Goal: Task Accomplishment & Management: Manage account settings

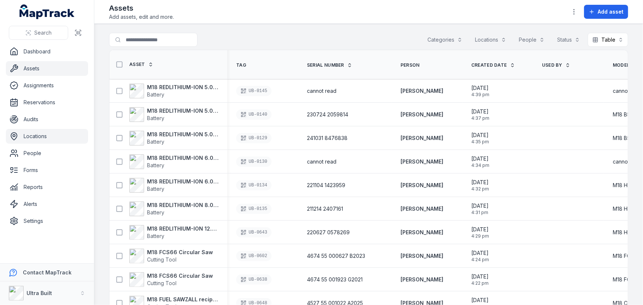
click at [37, 137] on link "Locations" at bounding box center [47, 136] width 82 height 15
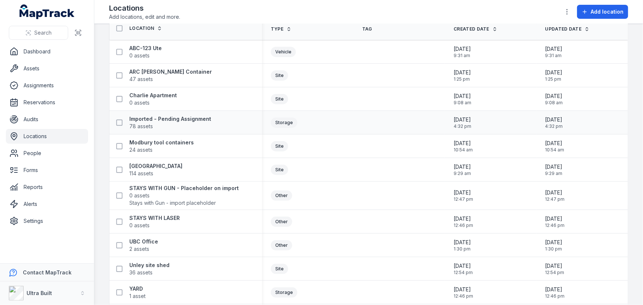
scroll to position [64, 0]
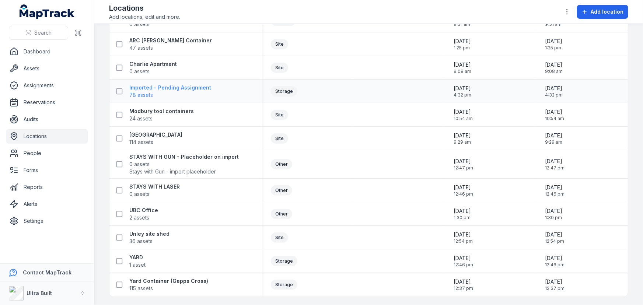
click at [152, 89] on strong "Imported - Pending Assignment" at bounding box center [170, 87] width 82 height 7
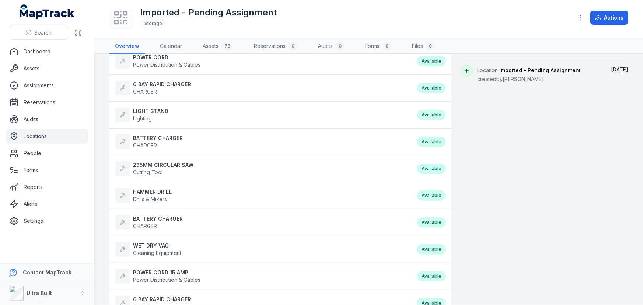
scroll to position [234, 0]
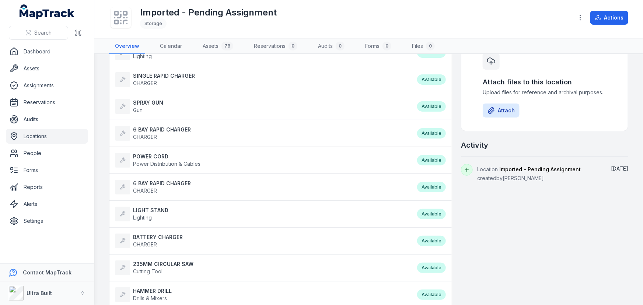
click at [42, 136] on link "Locations" at bounding box center [47, 136] width 82 height 15
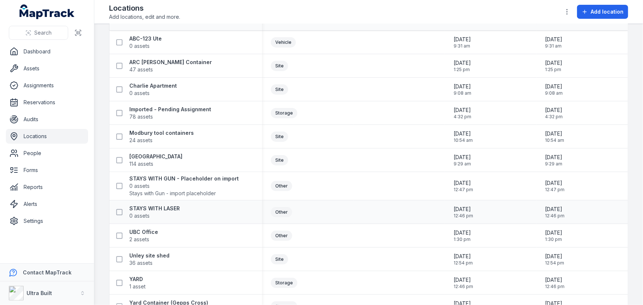
scroll to position [31, 0]
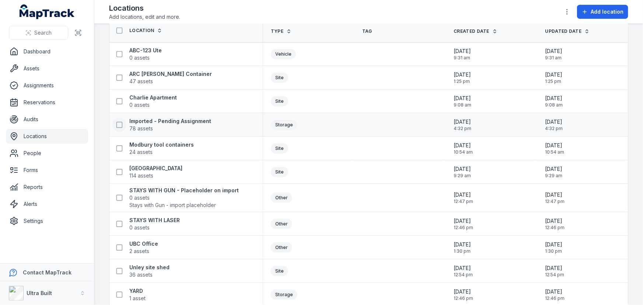
click at [121, 124] on icon at bounding box center [119, 124] width 7 height 7
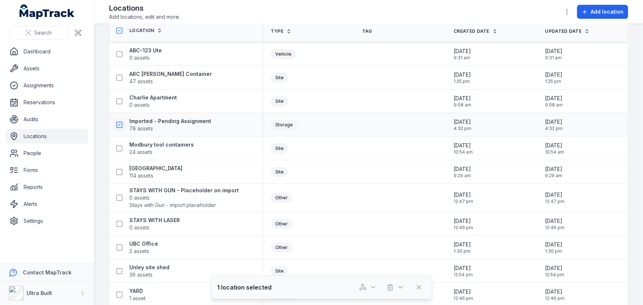
click at [119, 125] on icon at bounding box center [119, 124] width 7 height 7
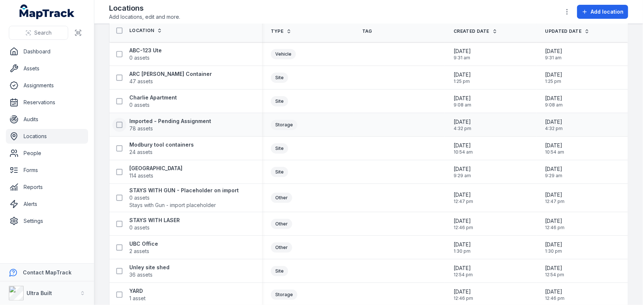
click at [119, 125] on icon at bounding box center [119, 124] width 7 height 7
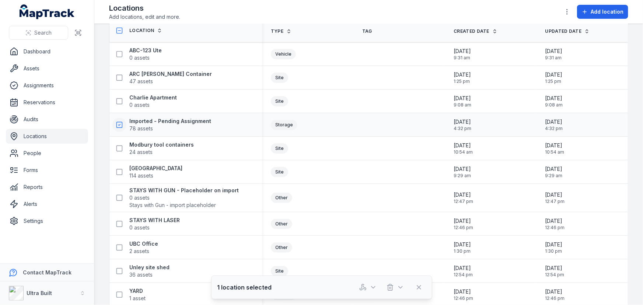
click at [119, 125] on icon at bounding box center [119, 124] width 7 height 7
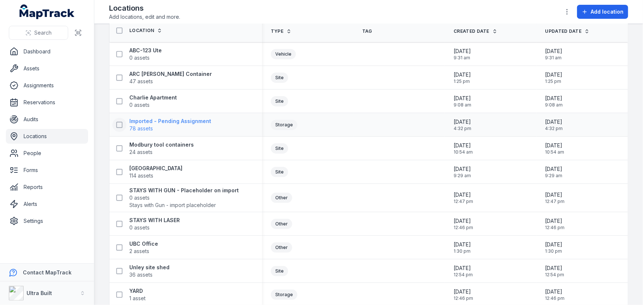
click at [165, 119] on strong "Imported - Pending Assignment" at bounding box center [170, 121] width 82 height 7
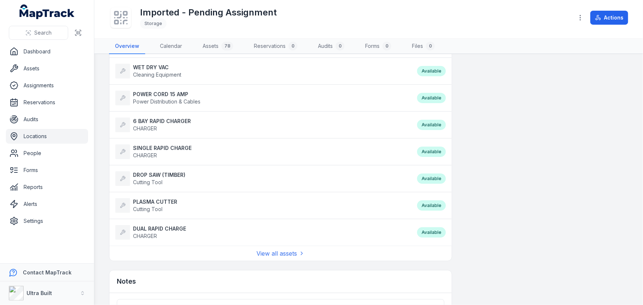
scroll to position [591, 0]
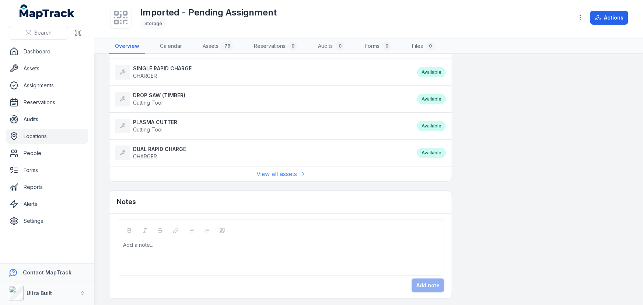
click at [275, 173] on link "View all assets" at bounding box center [281, 174] width 48 height 9
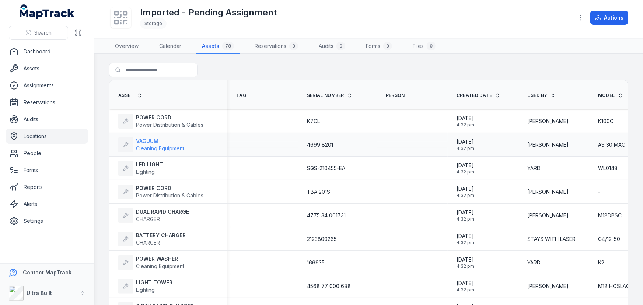
click at [150, 139] on strong "VACUUM" at bounding box center [160, 140] width 48 height 7
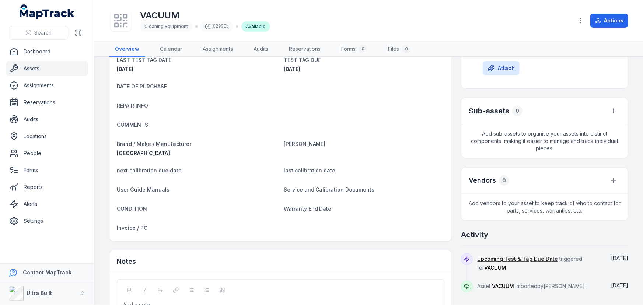
scroll to position [18, 0]
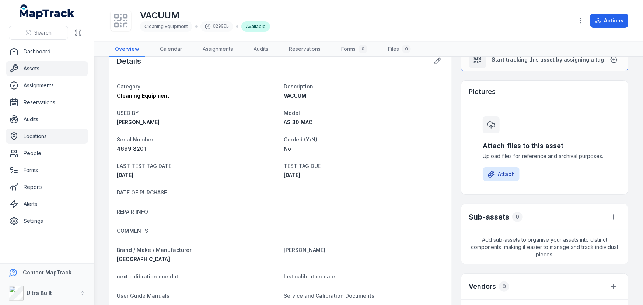
click at [33, 136] on link "Locations" at bounding box center [47, 136] width 82 height 15
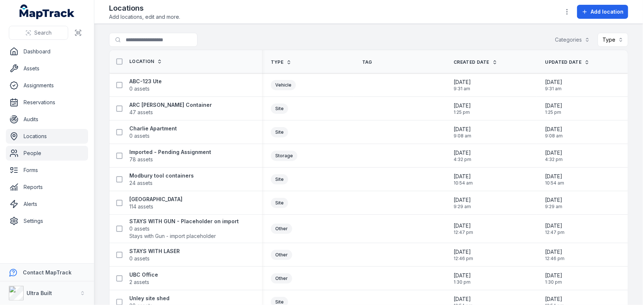
click at [36, 151] on link "People" at bounding box center [47, 153] width 82 height 15
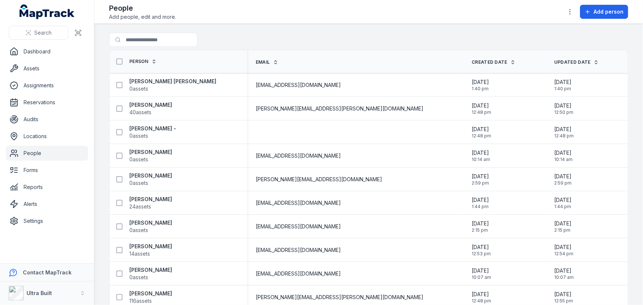
click at [259, 38] on div "Search for people" at bounding box center [368, 41] width 519 height 17
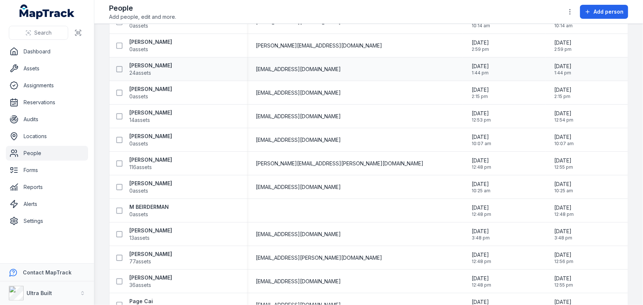
scroll to position [167, 0]
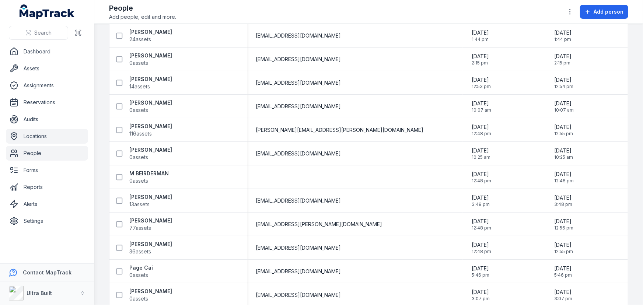
click at [39, 137] on link "Locations" at bounding box center [47, 136] width 82 height 15
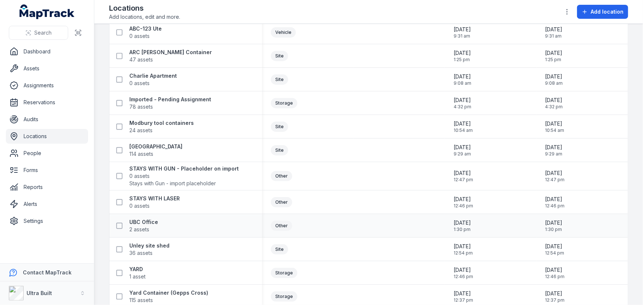
scroll to position [64, 0]
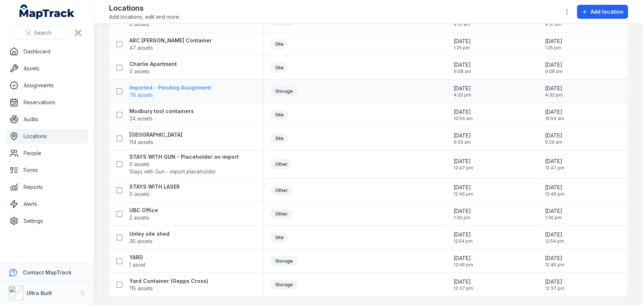
click at [184, 90] on strong "Imported - Pending Assignment" at bounding box center [170, 87] width 82 height 7
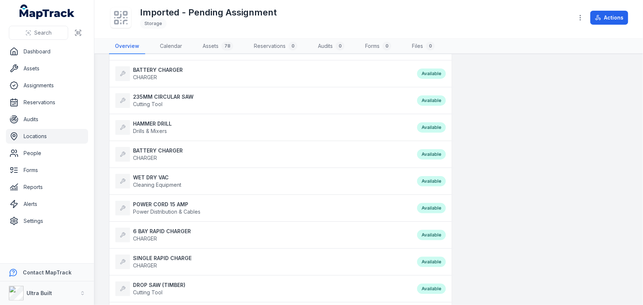
scroll to position [591, 0]
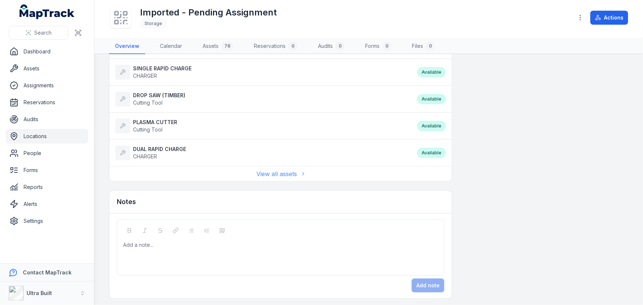
click at [273, 171] on link "View all assets" at bounding box center [281, 174] width 48 height 9
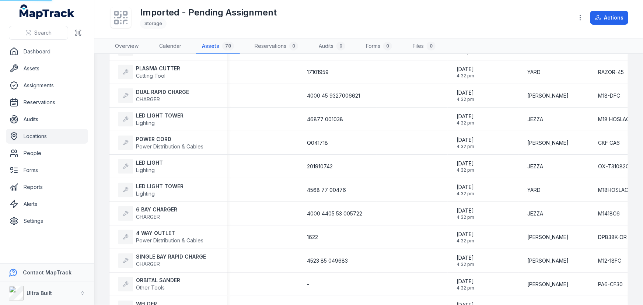
scroll to position [8, 0]
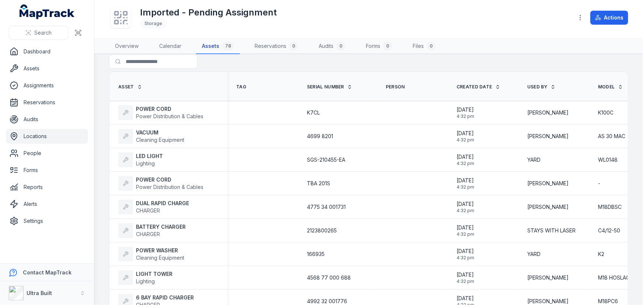
click at [212, 44] on link "Assets 78" at bounding box center [218, 46] width 44 height 15
click at [225, 46] on div "78" at bounding box center [228, 46] width 12 height 9
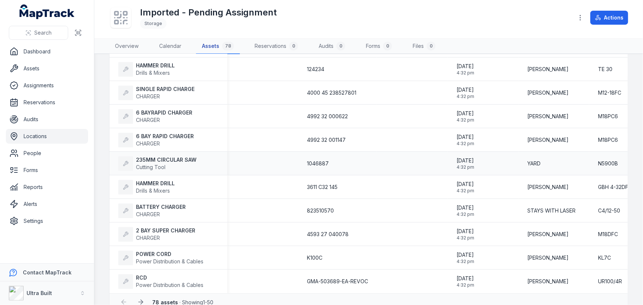
scroll to position [1012, 0]
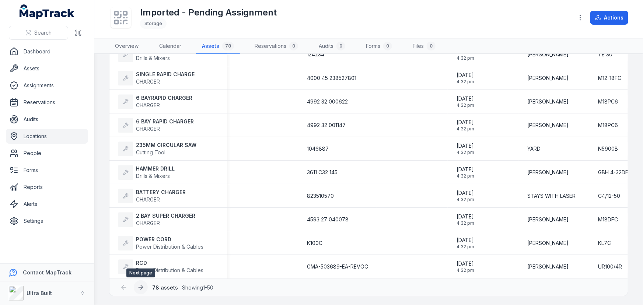
click at [139, 285] on icon at bounding box center [140, 287] width 7 height 7
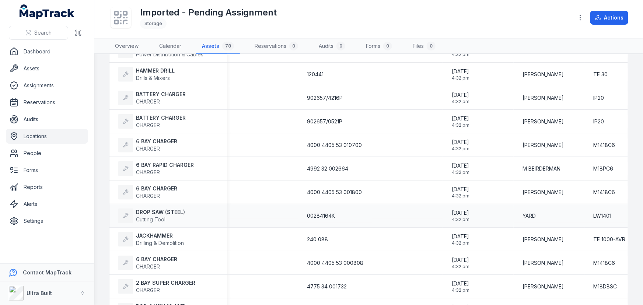
scroll to position [493, 0]
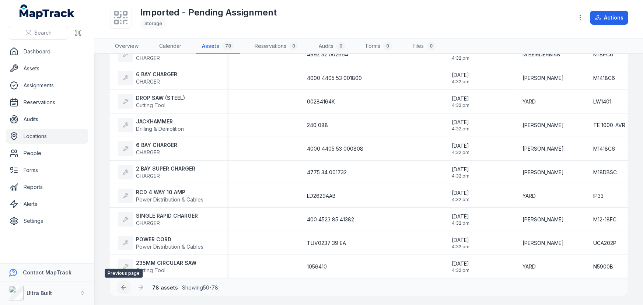
click at [123, 287] on icon at bounding box center [123, 287] width 7 height 7
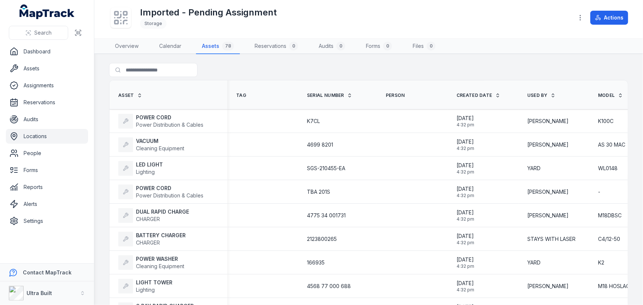
click at [273, 68] on div "Search for assets" at bounding box center [368, 71] width 519 height 17
click at [273, 70] on div "Search for assets" at bounding box center [368, 71] width 519 height 17
click at [286, 69] on div "Search for assets" at bounding box center [368, 71] width 519 height 17
click at [127, 49] on link "Overview" at bounding box center [126, 46] width 35 height 15
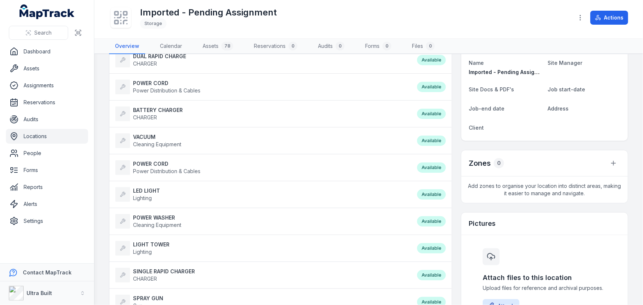
scroll to position [100, 0]
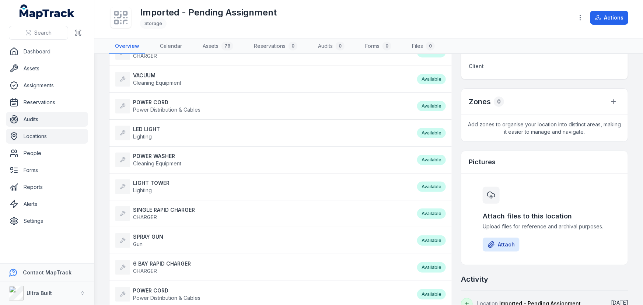
click at [33, 122] on link "Audits" at bounding box center [47, 119] width 82 height 15
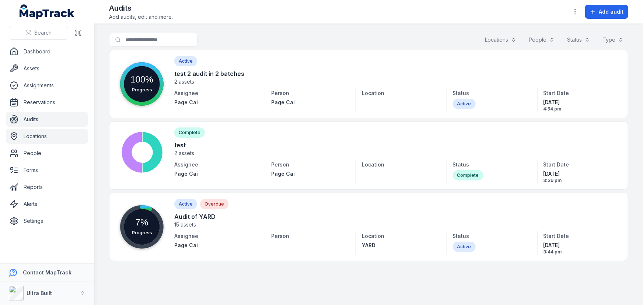
click at [32, 138] on link "Locations" at bounding box center [47, 136] width 82 height 15
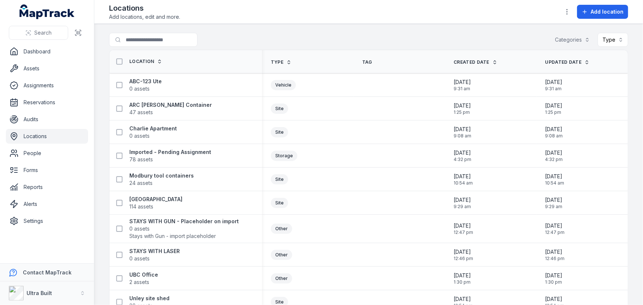
click at [42, 135] on link "Locations" at bounding box center [47, 136] width 82 height 15
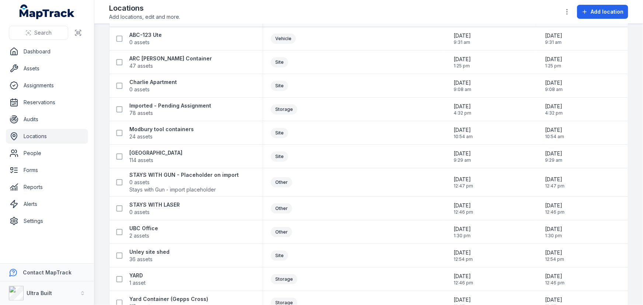
scroll to position [51, 0]
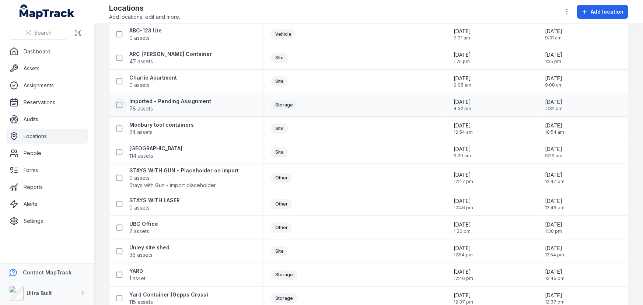
click at [118, 104] on icon at bounding box center [119, 104] width 7 height 7
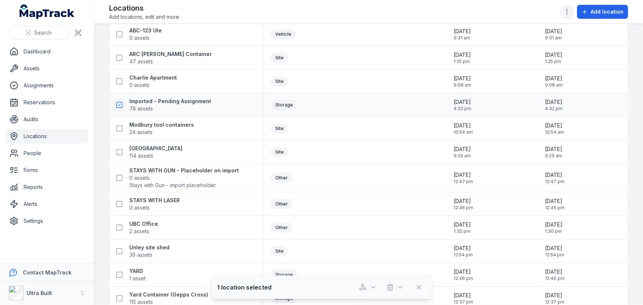
click at [568, 11] on icon "button" at bounding box center [566, 11] width 7 height 7
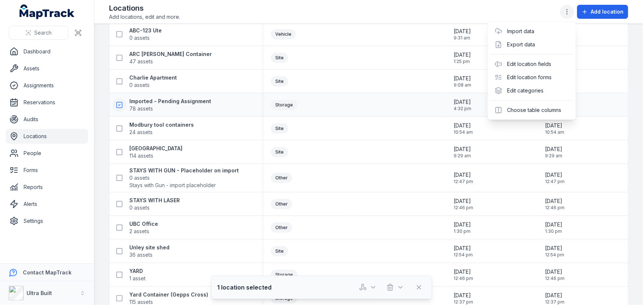
click at [568, 11] on icon "button" at bounding box center [566, 11] width 7 height 7
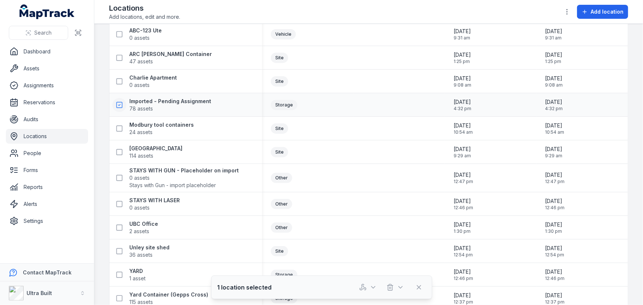
click at [119, 105] on icon at bounding box center [120, 104] width 2 height 1
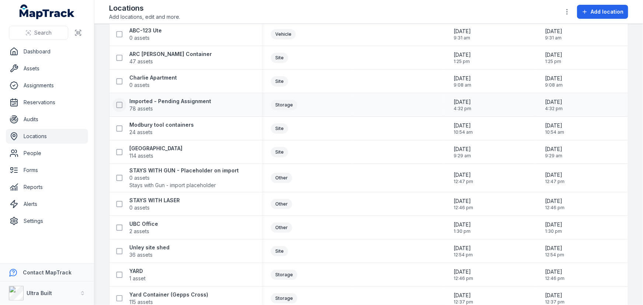
click at [117, 105] on icon at bounding box center [119, 104] width 7 height 7
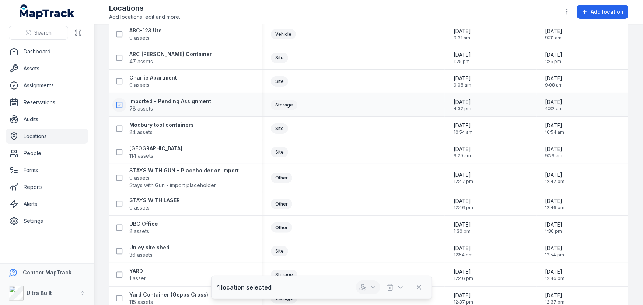
click at [371, 287] on icon "button" at bounding box center [373, 288] width 4 height 2
click at [399, 287] on div at bounding box center [382, 287] width 52 height 14
click at [399, 287] on icon "button" at bounding box center [401, 288] width 4 height 2
click at [118, 105] on div "Location Type Tag Created Date Updated Date ABC-123 Ute 0 assets Vehicle [DATE]…" at bounding box center [368, 154] width 519 height 311
click at [118, 105] on icon at bounding box center [119, 104] width 7 height 7
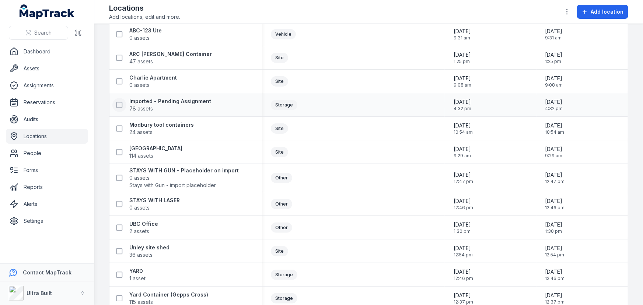
click at [118, 105] on icon at bounding box center [119, 104] width 7 height 7
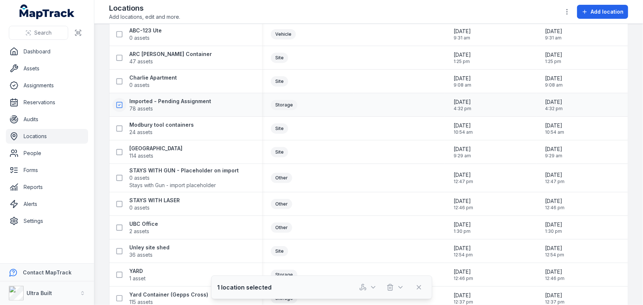
click at [118, 104] on icon at bounding box center [119, 104] width 7 height 7
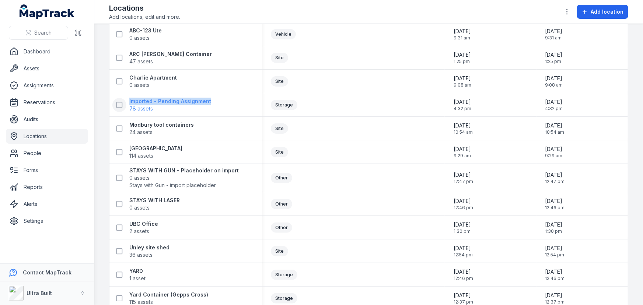
drag, startPoint x: 225, startPoint y: 100, endPoint x: 129, endPoint y: 104, distance: 95.5
click at [129, 104] on div "Imported - Pending Assignment 78 assets" at bounding box center [182, 105] width 141 height 15
copy strong "Imported - Pending Assignment"
click at [32, 68] on link "Assets" at bounding box center [47, 68] width 82 height 15
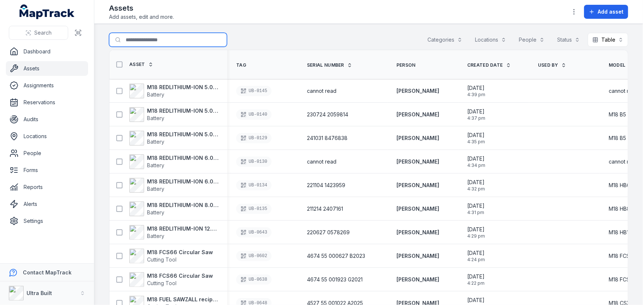
click at [163, 43] on input "Search for assets" at bounding box center [168, 40] width 118 height 14
paste input "**********"
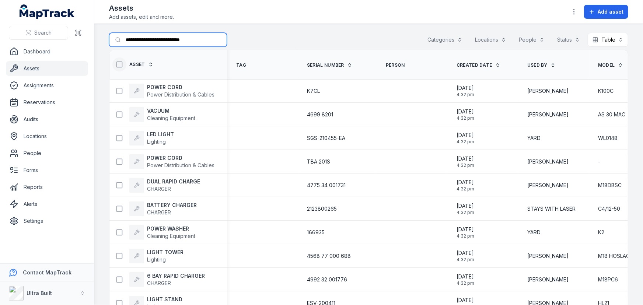
type input "**********"
click at [119, 66] on icon at bounding box center [119, 64] width 7 height 7
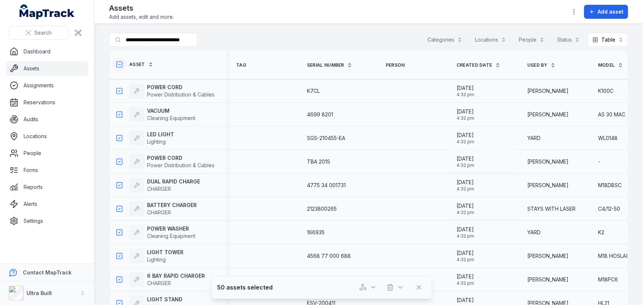
click at [118, 63] on icon at bounding box center [119, 64] width 7 height 7
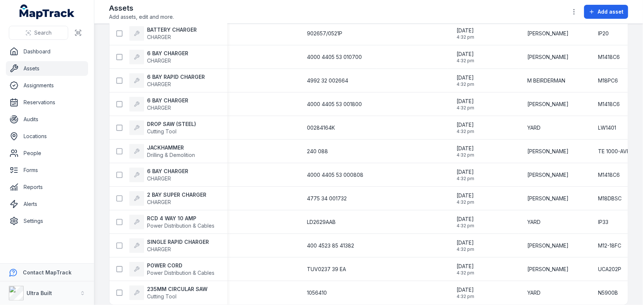
scroll to position [1624, 0]
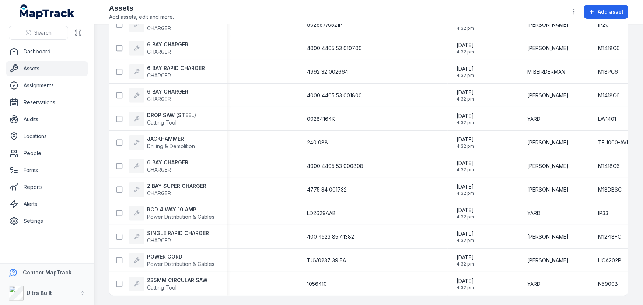
drag, startPoint x: 230, startPoint y: 296, endPoint x: 356, endPoint y: 296, distance: 125.7
click at [372, 300] on main "**********" at bounding box center [368, 164] width 549 height 281
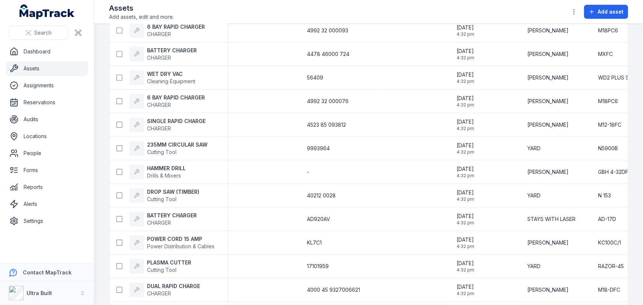
scroll to position [0, 0]
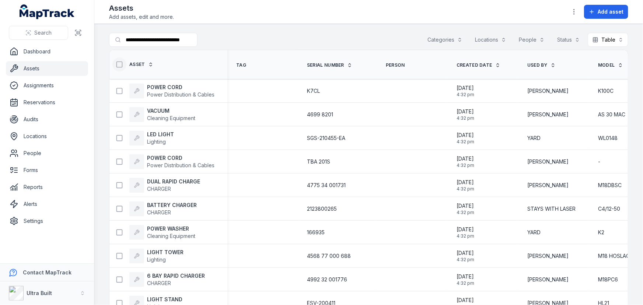
click at [118, 64] on icon at bounding box center [119, 64] width 7 height 7
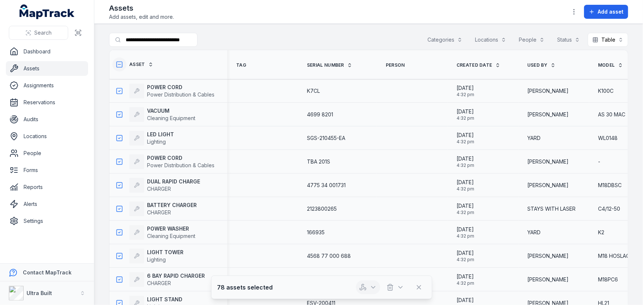
click at [371, 287] on icon "button" at bounding box center [373, 288] width 4 height 2
click at [371, 287] on icon "button" at bounding box center [373, 287] width 7 height 7
click at [402, 287] on icon "button" at bounding box center [401, 288] width 4 height 2
click at [395, 289] on button "button" at bounding box center [395, 287] width 24 height 14
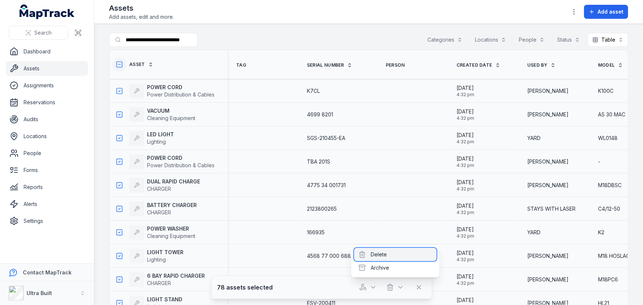
click at [387, 254] on div "Delete" at bounding box center [395, 254] width 83 height 13
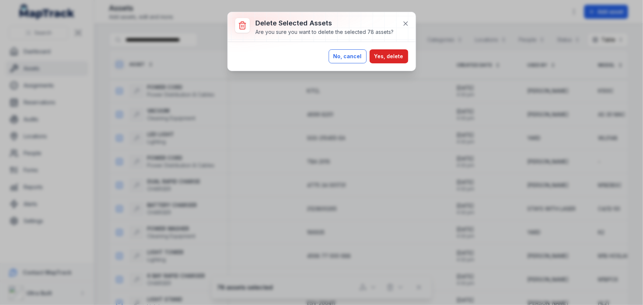
click at [356, 58] on button "No, cancel" at bounding box center [348, 56] width 38 height 14
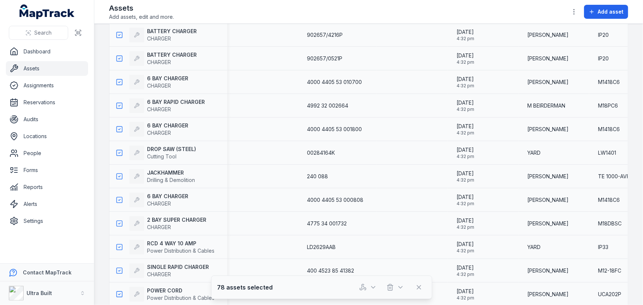
scroll to position [1624, 0]
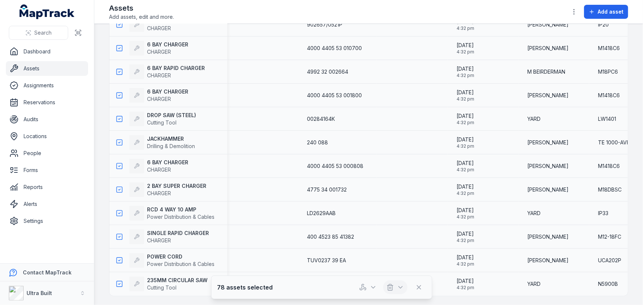
click at [399, 287] on icon "button" at bounding box center [400, 287] width 7 height 7
click at [383, 254] on div "Delete" at bounding box center [395, 254] width 83 height 13
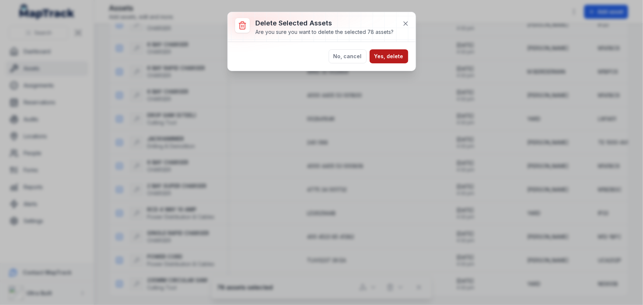
click at [398, 55] on button "Yes, delete" at bounding box center [389, 56] width 39 height 14
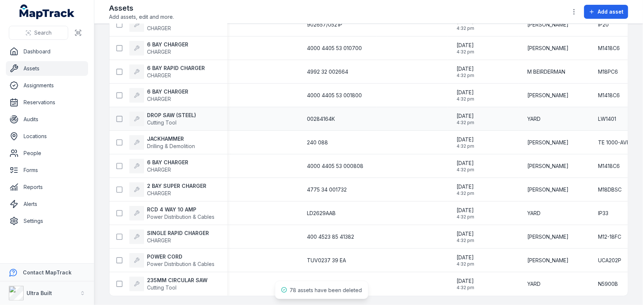
scroll to position [1426, 0]
